Goal: Communication & Community: Participate in discussion

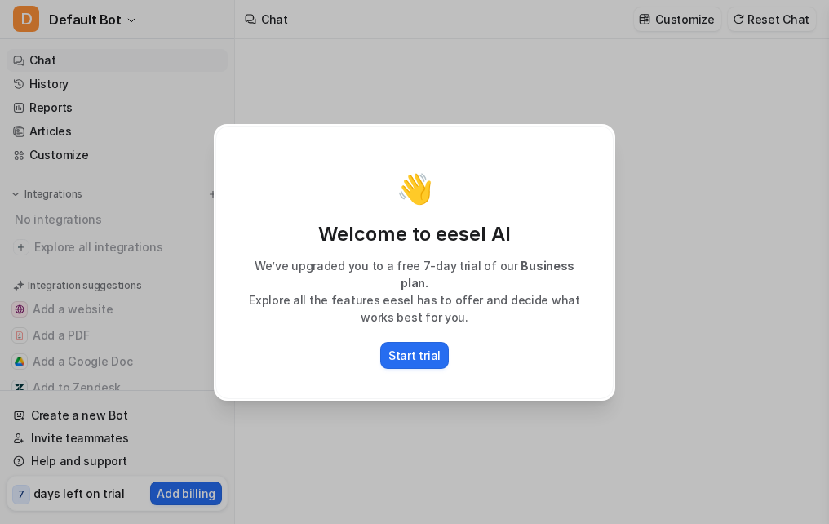
type textarea "**********"
click at [417, 347] on p "Start trial" at bounding box center [414, 355] width 52 height 17
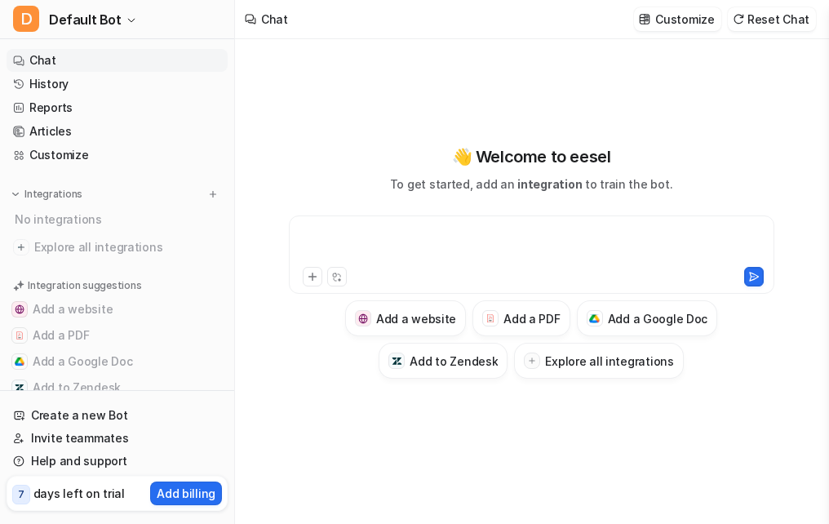
click at [433, 242] on div at bounding box center [531, 245] width 477 height 38
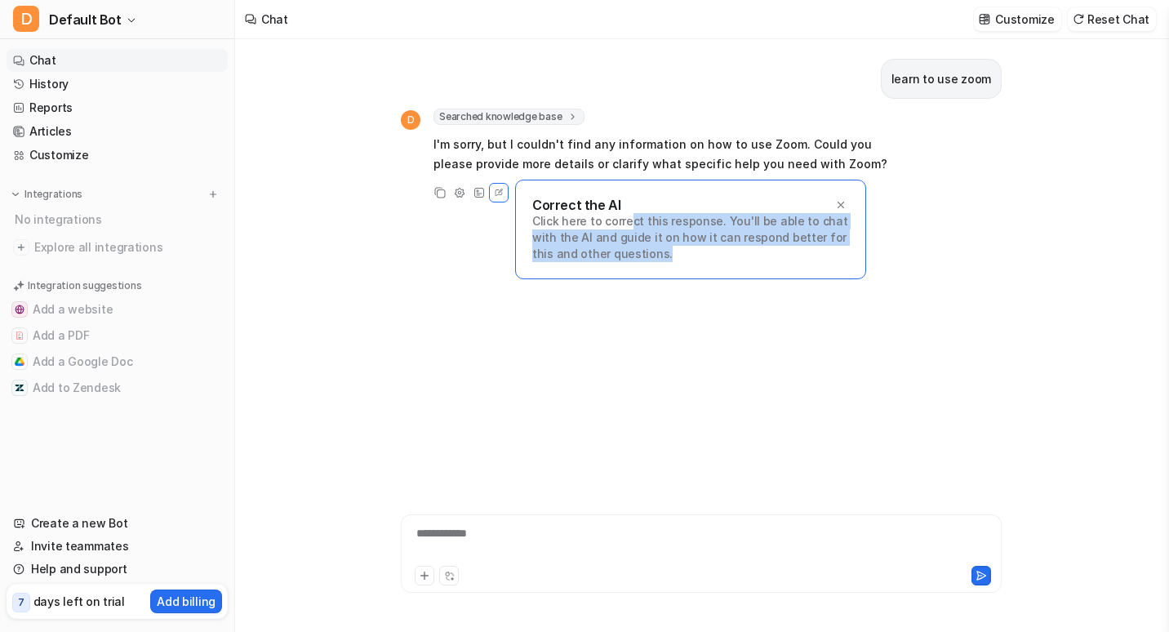
drag, startPoint x: 628, startPoint y: 221, endPoint x: 746, endPoint y: 255, distance: 122.4
click at [746, 255] on p "Click here to correct this response. You'll be able to chat with the AI and gui…" at bounding box center [690, 237] width 317 height 49
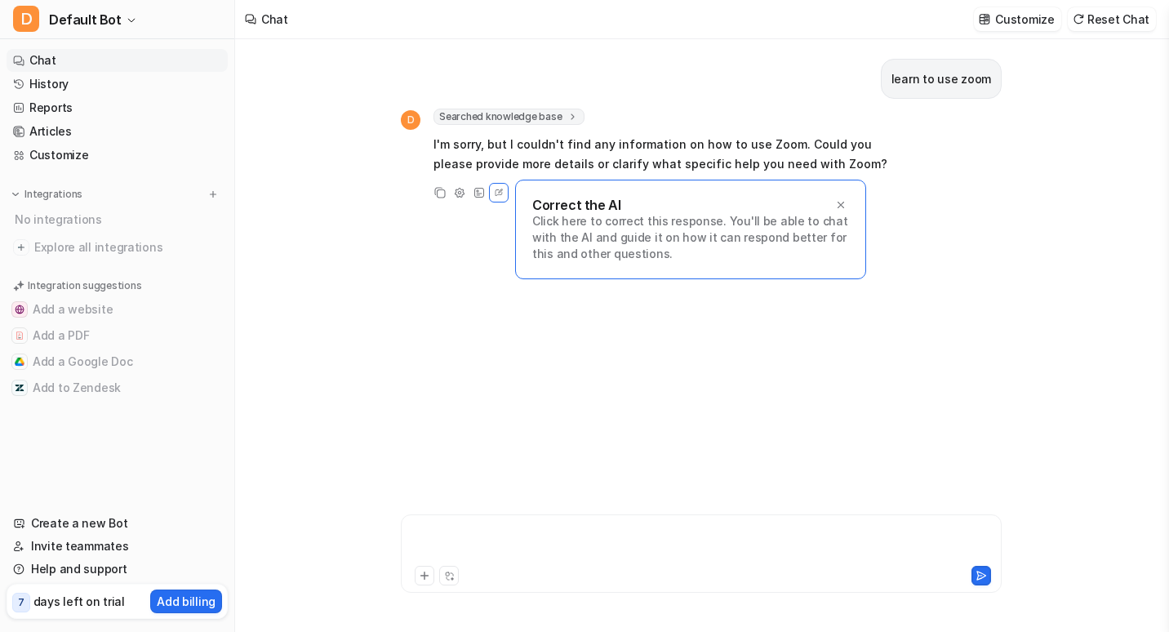
click at [593, 523] on div at bounding box center [701, 544] width 592 height 38
